Goal: Find specific page/section: Find specific page/section

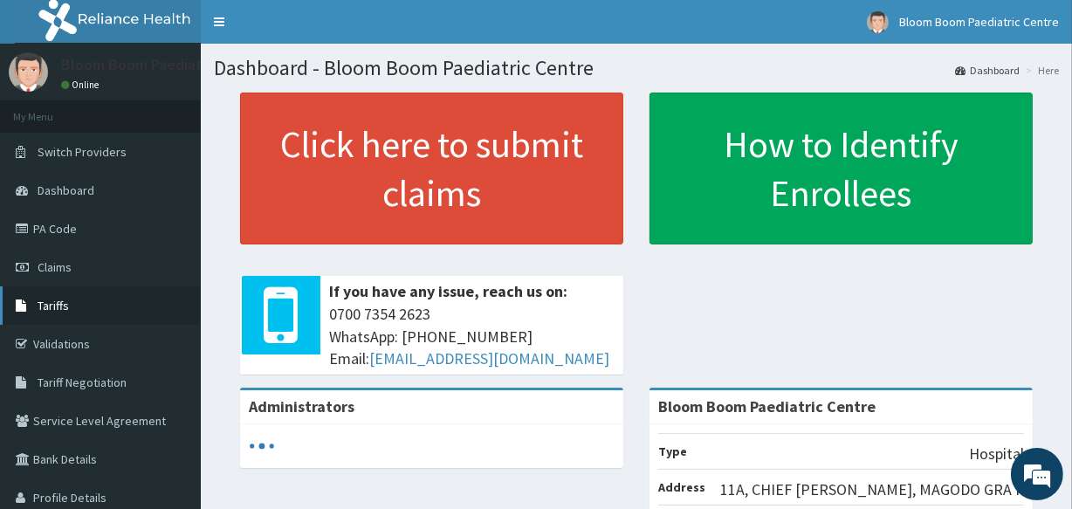
click at [139, 289] on link "Tariffs" at bounding box center [100, 305] width 201 height 38
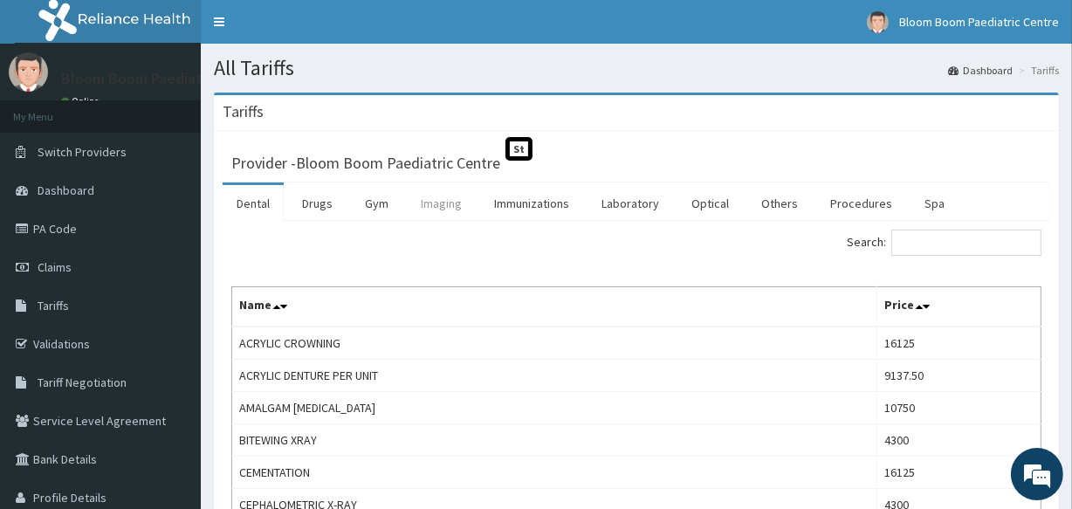
click at [438, 206] on link "Imaging" at bounding box center [441, 203] width 69 height 37
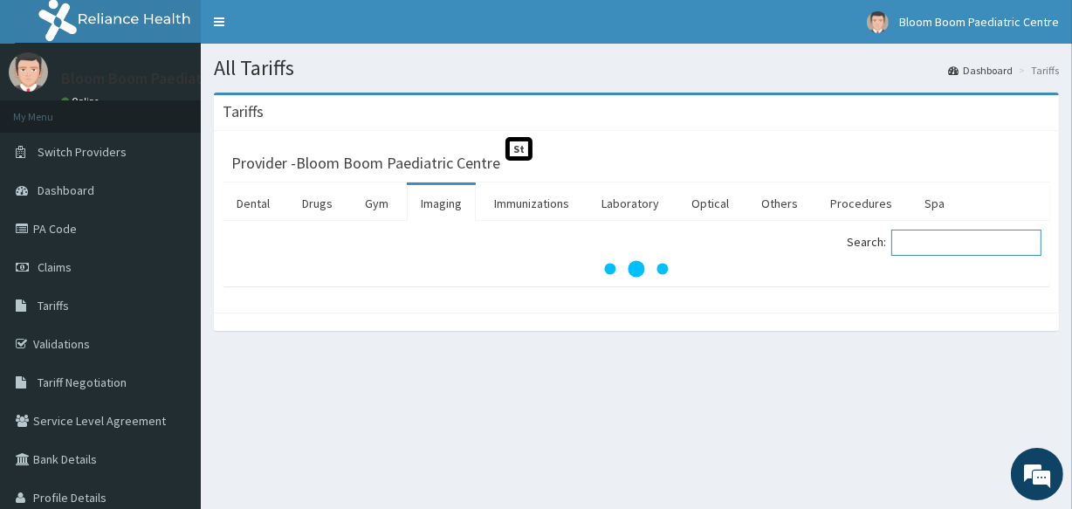
click at [935, 237] on input "Search:" at bounding box center [966, 243] width 150 height 26
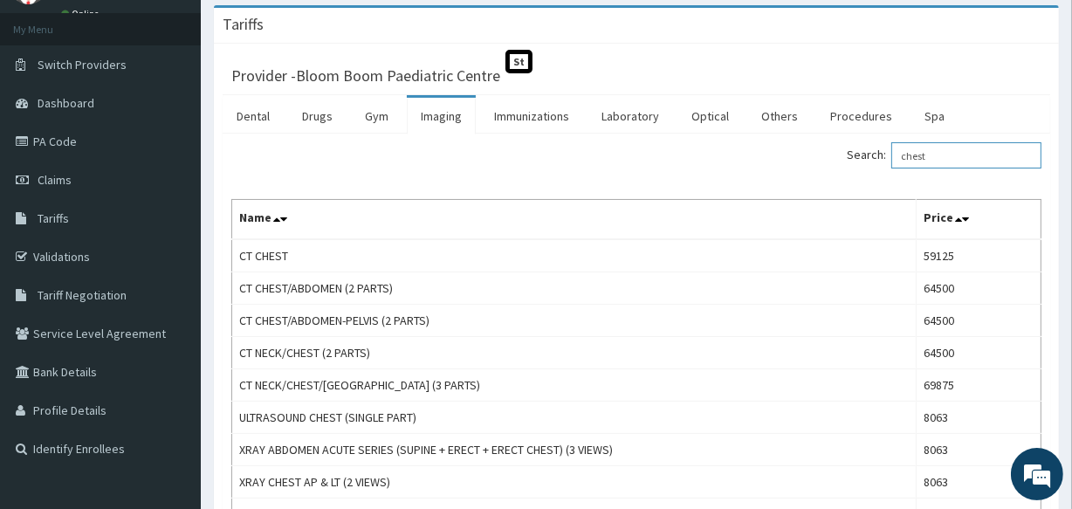
scroll to position [177, 0]
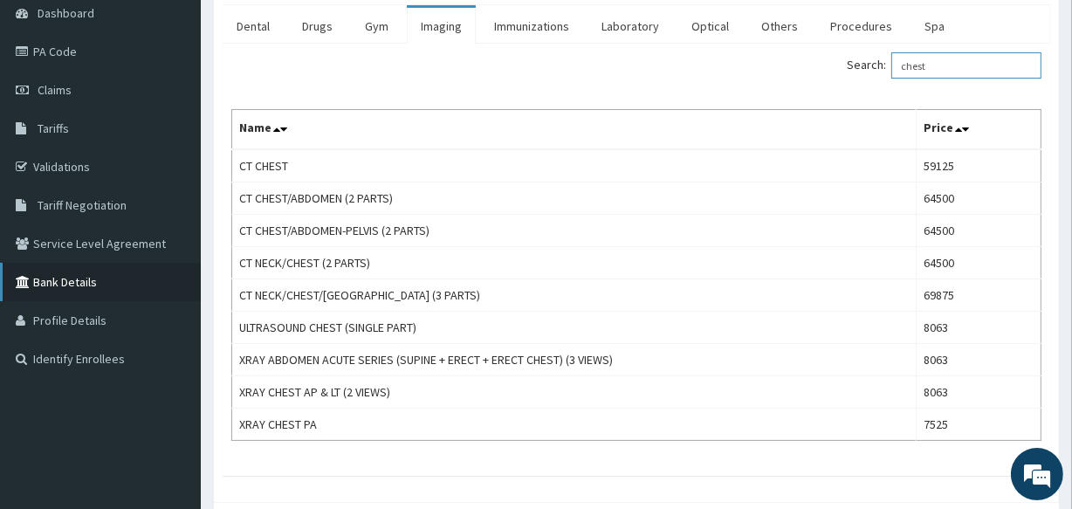
type input "chest"
click at [0, 285] on link "Bank Details" at bounding box center [100, 282] width 201 height 38
